Goal: Task Accomplishment & Management: Use online tool/utility

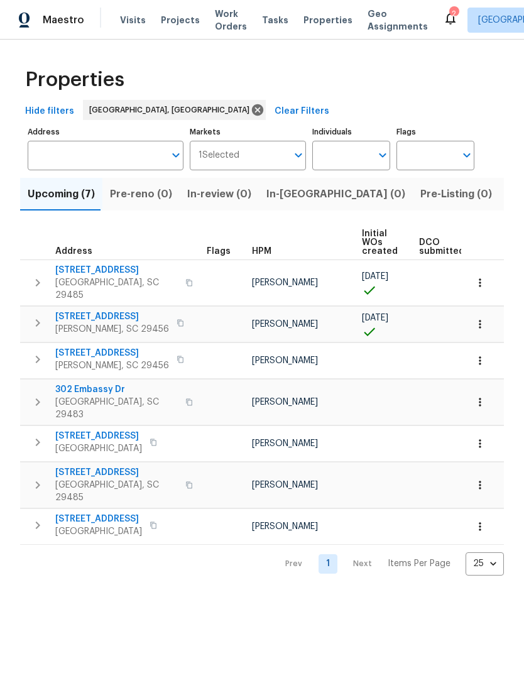
click at [135, 23] on span "Visits" at bounding box center [133, 20] width 26 height 13
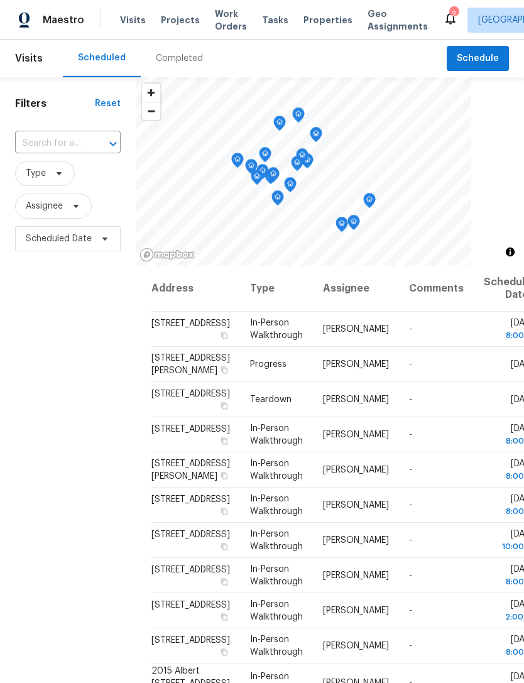
click at [316, 16] on span "Properties" at bounding box center [328, 20] width 49 height 13
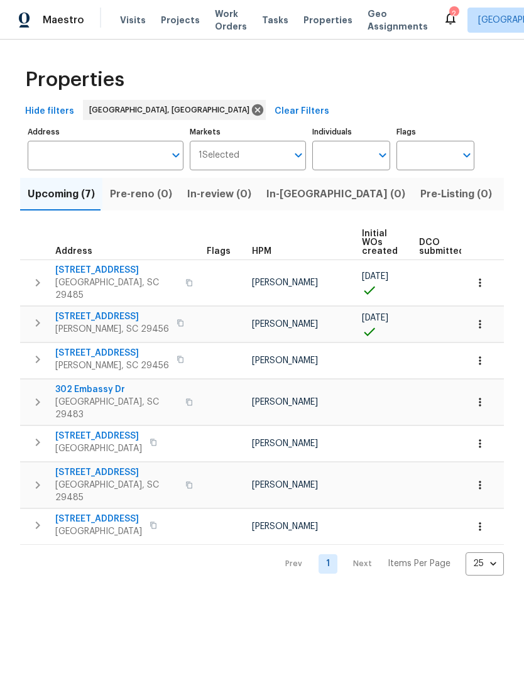
click at [449, 9] on div "2" at bounding box center [453, 14] width 9 height 13
click at [443, 20] on icon at bounding box center [450, 18] width 15 height 15
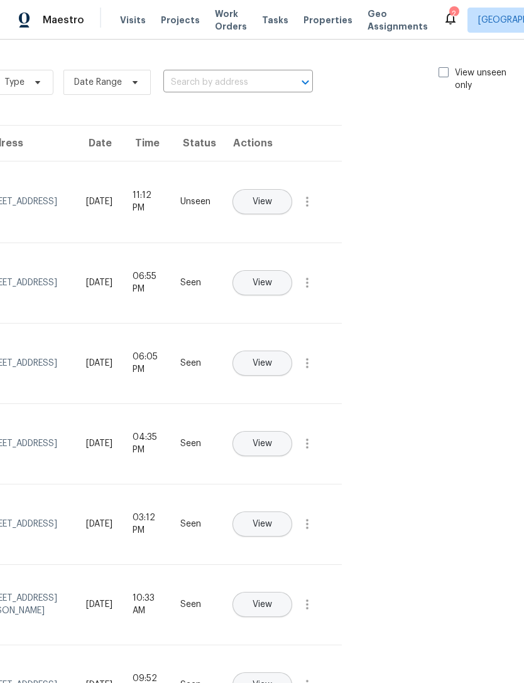
scroll to position [0, 141]
click at [447, 70] on label "View unseen only" at bounding box center [482, 79] width 87 height 25
click at [447, 70] on input "View unseen only" at bounding box center [443, 71] width 8 height 8
checkbox input "true"
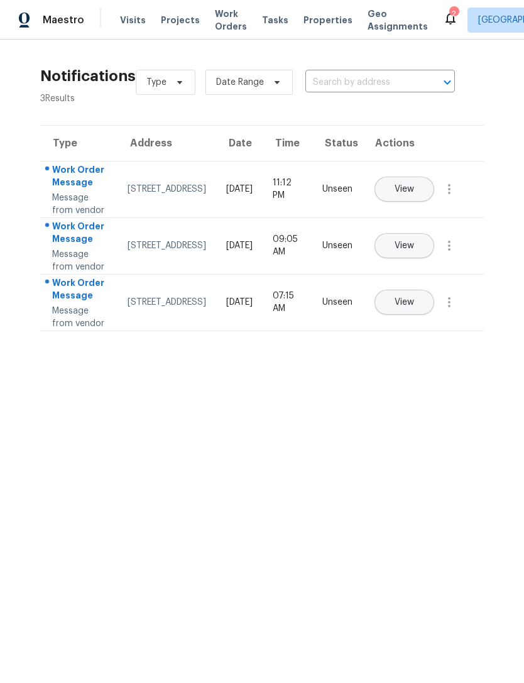
scroll to position [0, 0]
click at [140, 22] on span "Visits" at bounding box center [133, 20] width 26 height 13
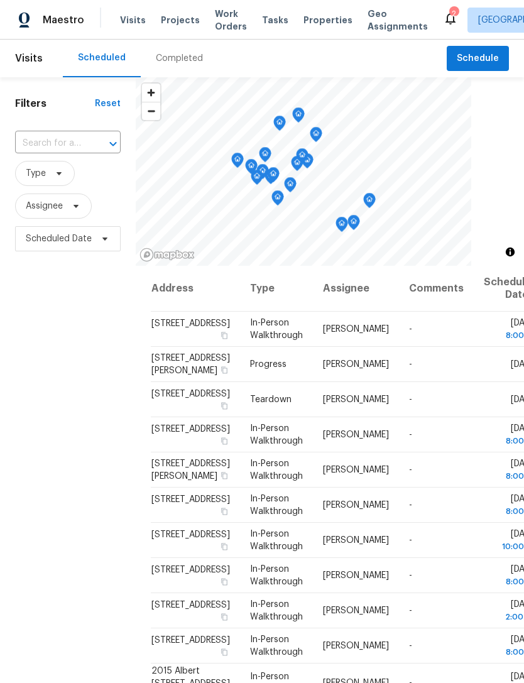
click at [304, 23] on span "Properties" at bounding box center [328, 20] width 49 height 13
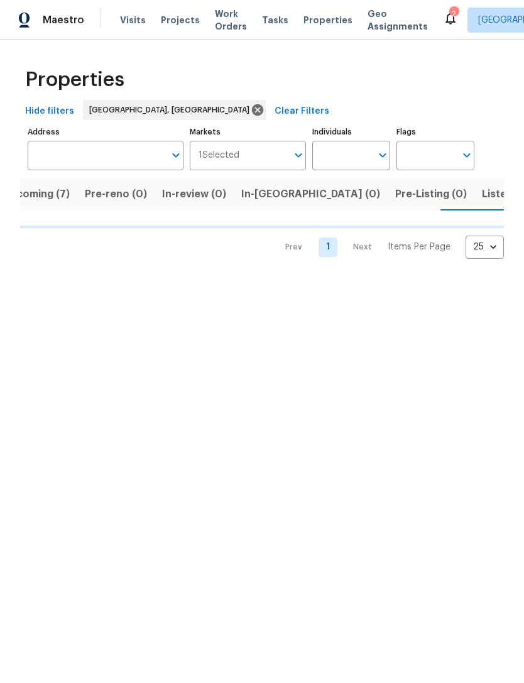
scroll to position [0, 28]
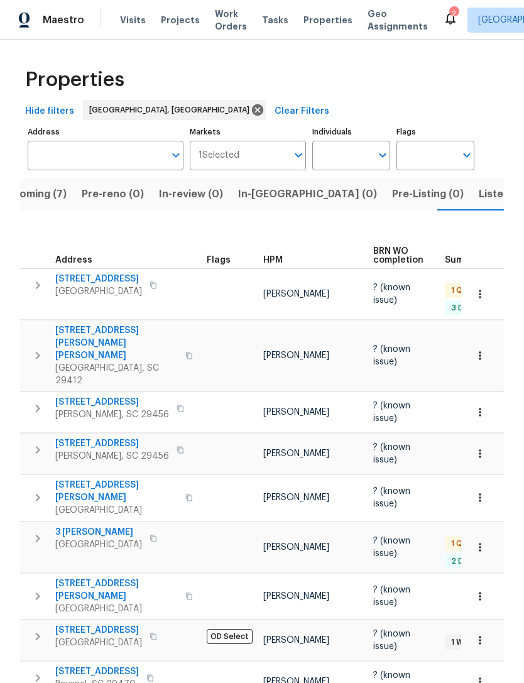
click at [304, 25] on span "Properties" at bounding box center [328, 20] width 49 height 13
click at [317, 14] on span "Properties" at bounding box center [328, 20] width 49 height 13
click at [131, 11] on div "Visits Projects Work Orders Tasks Properties Geo Assignments" at bounding box center [281, 20] width 323 height 25
click at [140, 16] on span "Visits" at bounding box center [133, 20] width 26 height 13
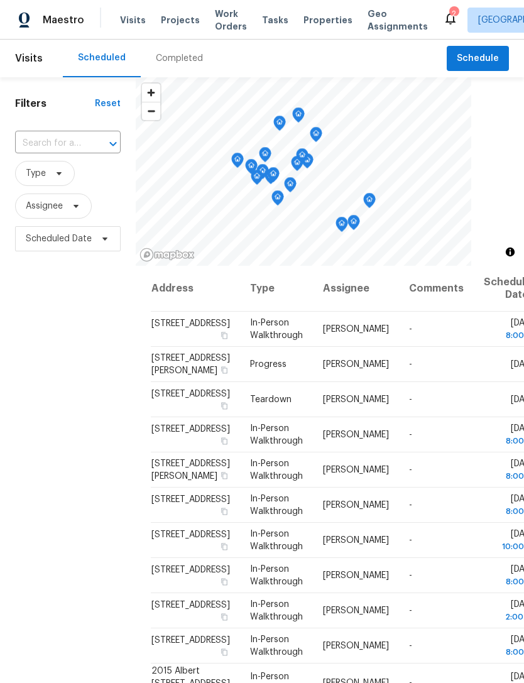
click at [312, 20] on span "Properties" at bounding box center [328, 20] width 49 height 13
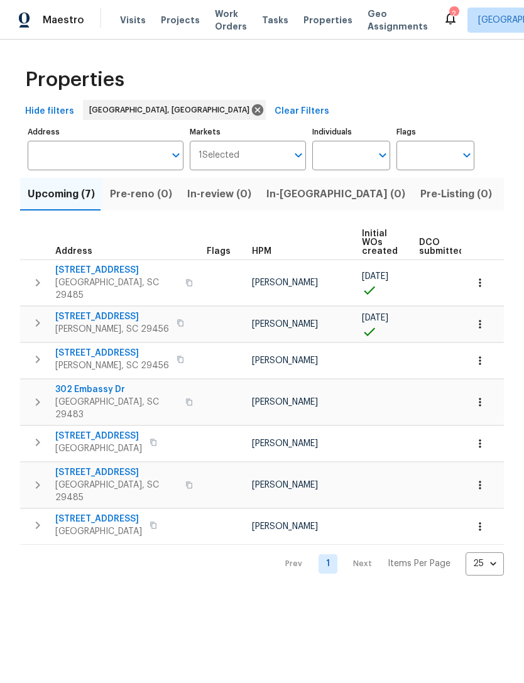
click at [219, 22] on span "Work Orders" at bounding box center [231, 20] width 32 height 25
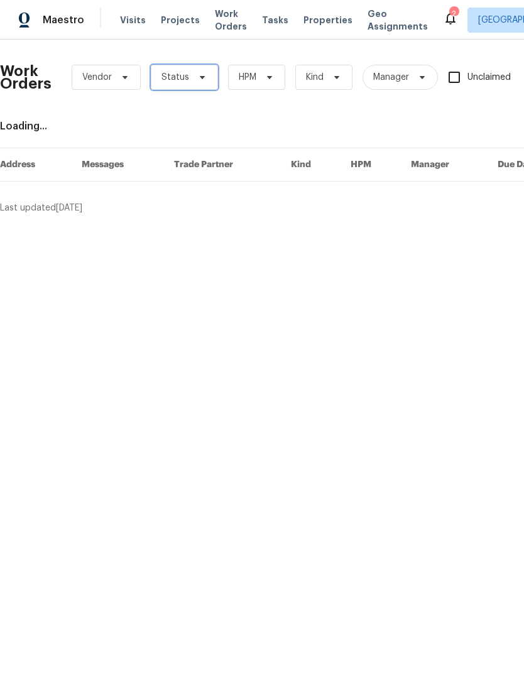
click at [199, 75] on icon at bounding box center [202, 77] width 10 height 10
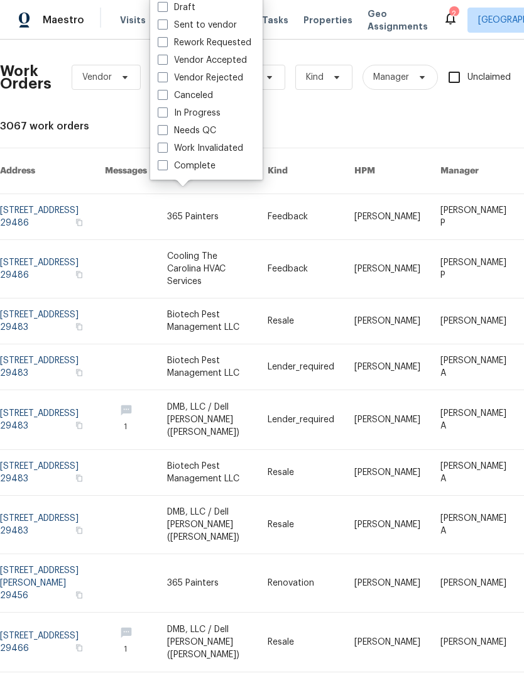
click at [165, 136] on label "Needs QC" at bounding box center [187, 130] width 58 height 13
click at [165, 133] on input "Needs QC" at bounding box center [162, 128] width 8 height 8
checkbox input "true"
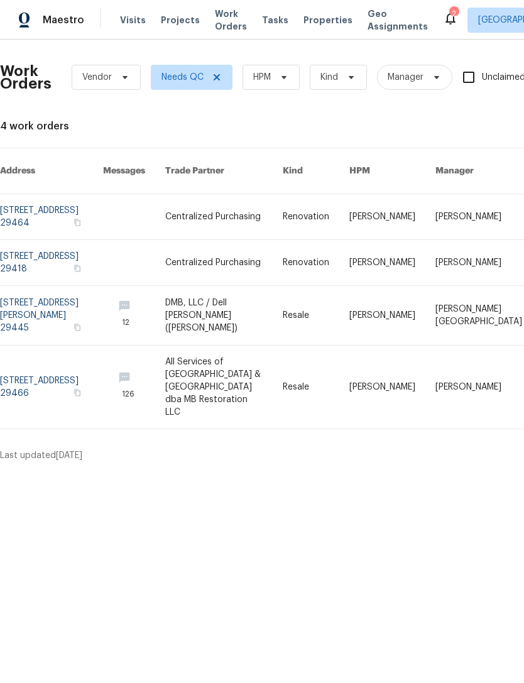
click at [228, 202] on link at bounding box center [224, 216] width 118 height 45
